Goal: Transaction & Acquisition: Purchase product/service

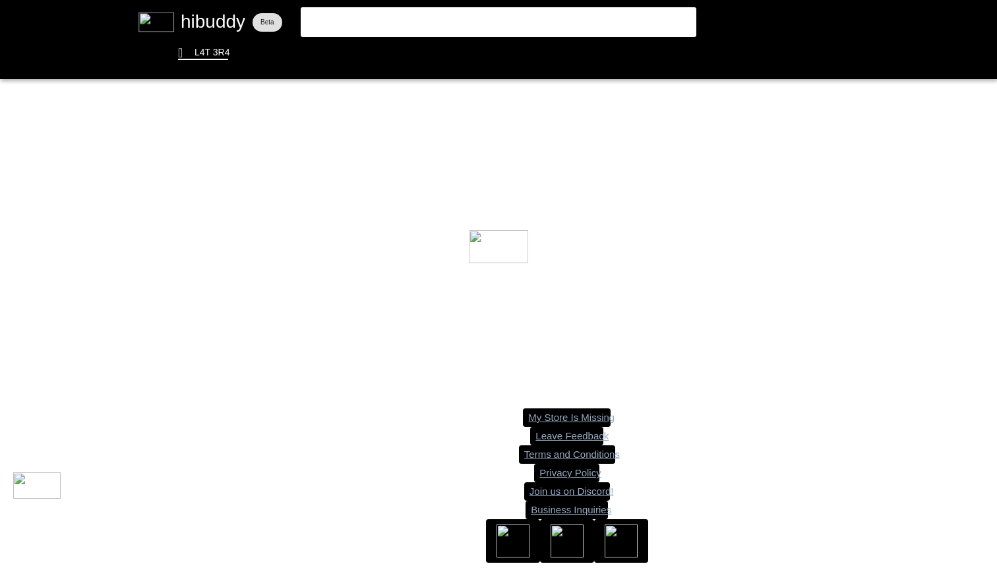
click at [419, 15] on flt-glass-pane at bounding box center [498, 285] width 997 height 570
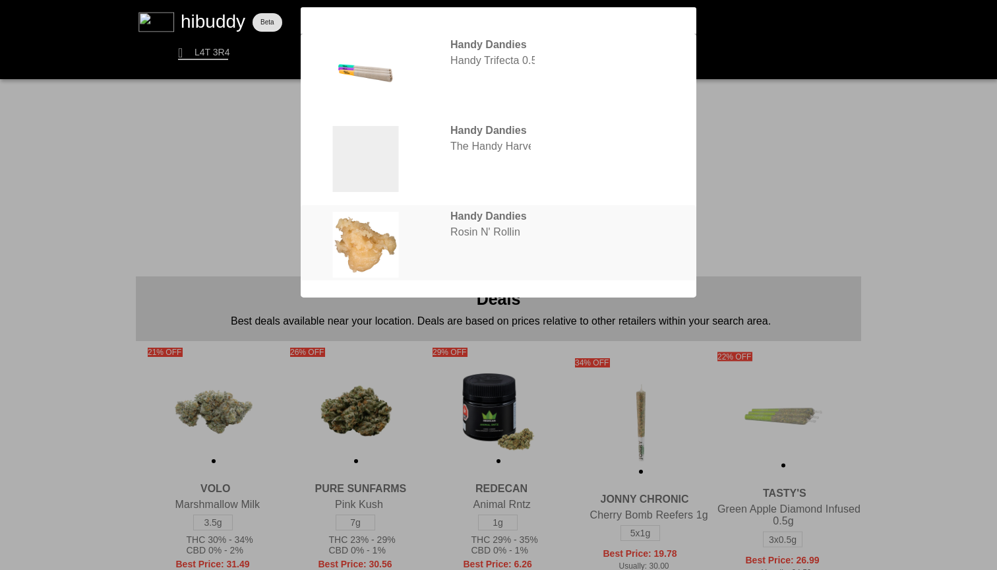
type input "handy dand"
click at [542, 208] on flt-glass-pane at bounding box center [498, 285] width 997 height 570
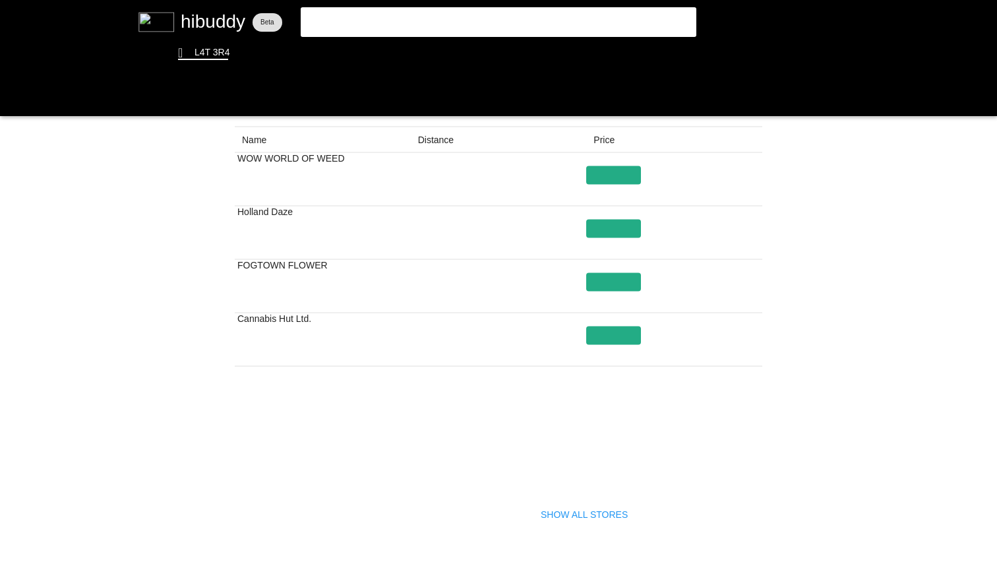
click at [598, 513] on flt-glass-pane at bounding box center [498, 285] width 997 height 570
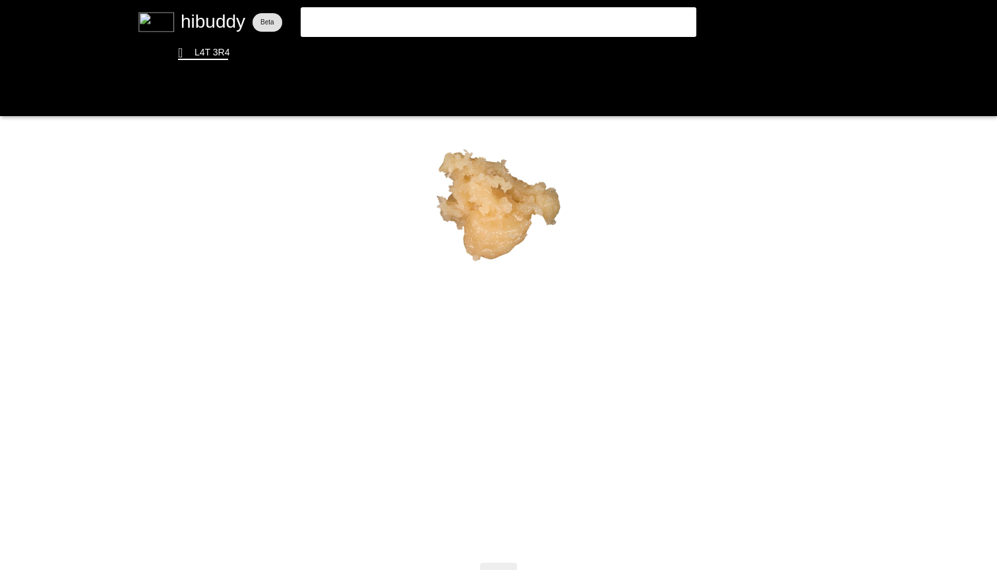
click at [877, 299] on flt-glass-pane at bounding box center [498, 285] width 997 height 570
